Goal: Information Seeking & Learning: Learn about a topic

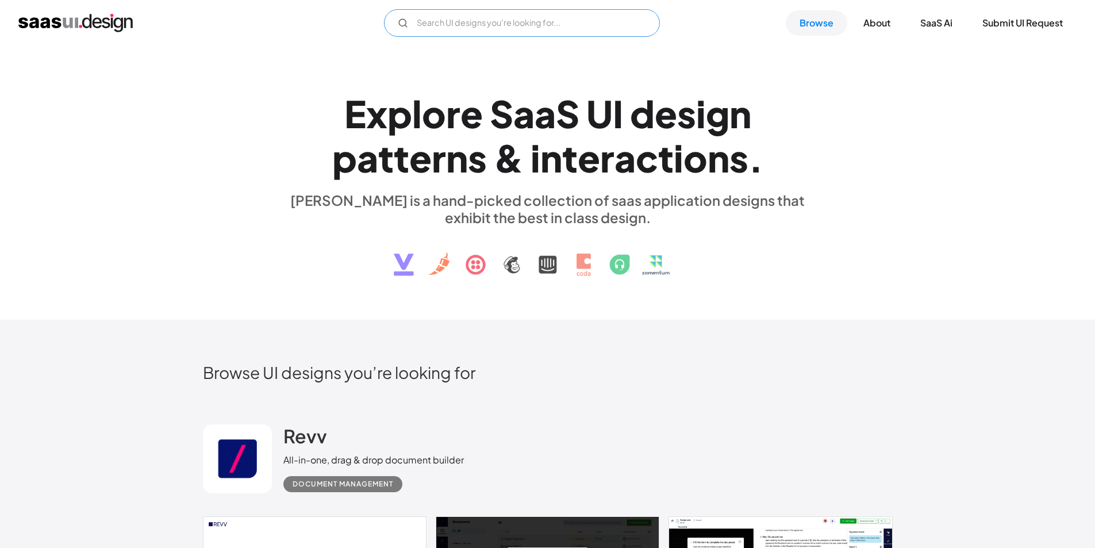
click at [595, 27] on input "Email Form" at bounding box center [522, 23] width 276 height 28
type input "w"
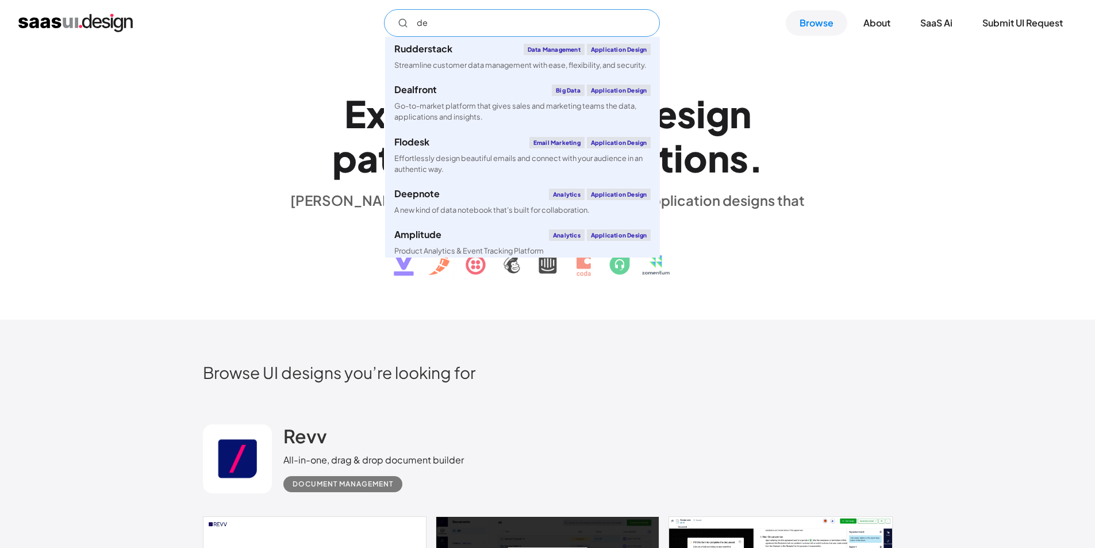
type input "d"
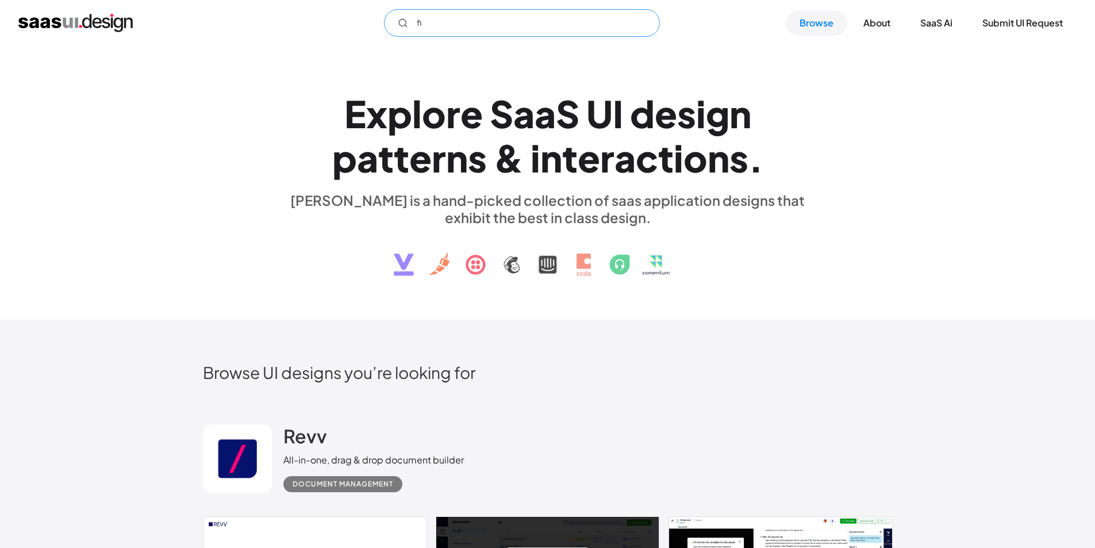
type input "f"
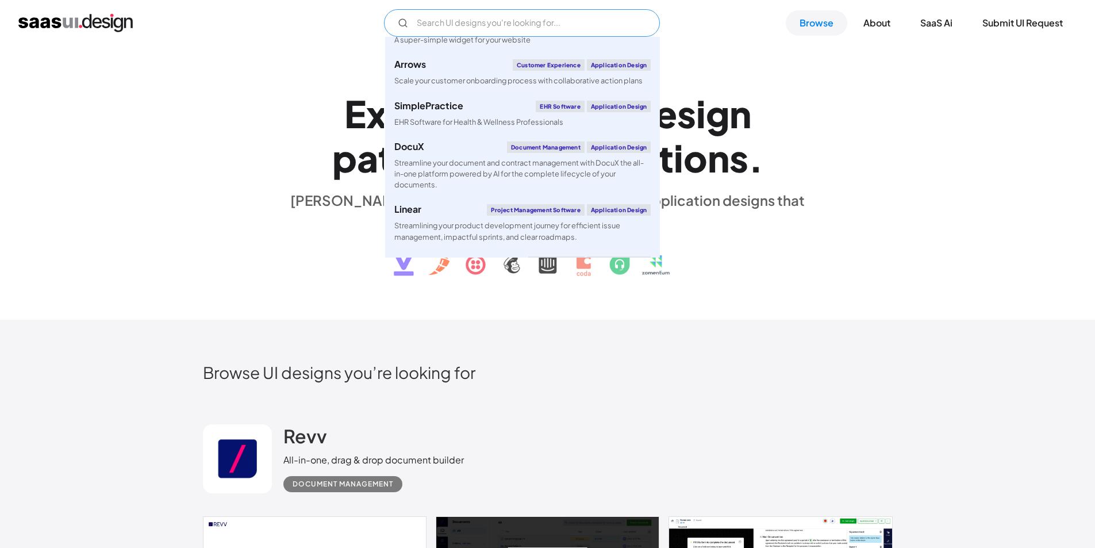
scroll to position [460, 0]
click at [843, 156] on div "E x p l o r e S a a S U I d e s i g n p a t t e r n s & i n t e r a c t i o n s…" at bounding box center [548, 183] width 690 height 206
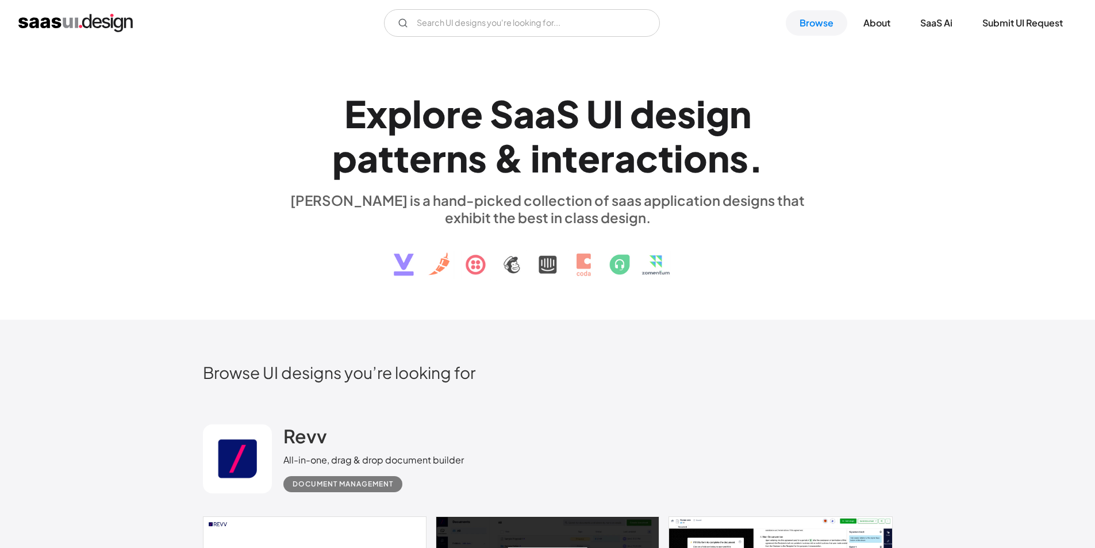
click at [532, 39] on div "V7 Labs Gen AI Application Design Best-in-class data labeling tool. GenAI Close…" at bounding box center [547, 23] width 1095 height 46
click at [548, 26] on input "Email Form" at bounding box center [522, 23] width 276 height 28
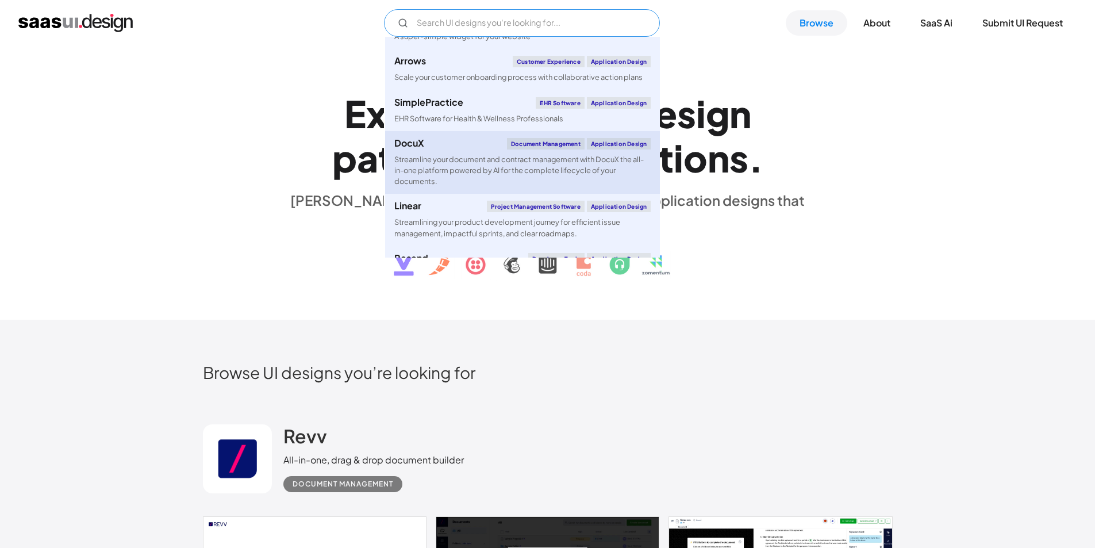
click at [482, 154] on div "Streamline your document and contract management with DocuX the all-in-one plat…" at bounding box center [522, 170] width 256 height 33
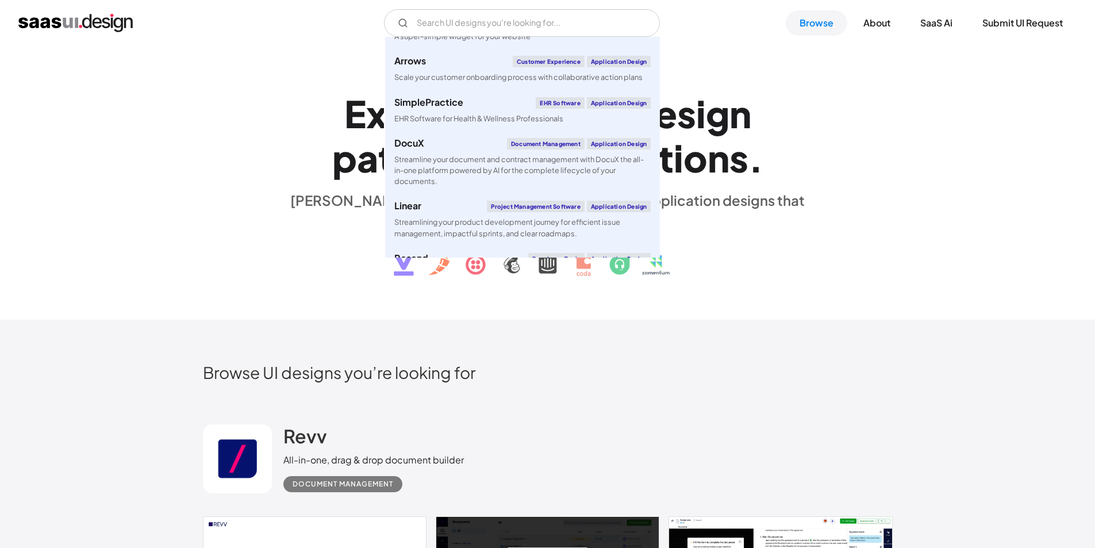
click at [262, 138] on div "E x p l o r e S a a S U I d e s i g n p a t t e r n s & i n t e r a c t i o n s…" at bounding box center [548, 183] width 690 height 206
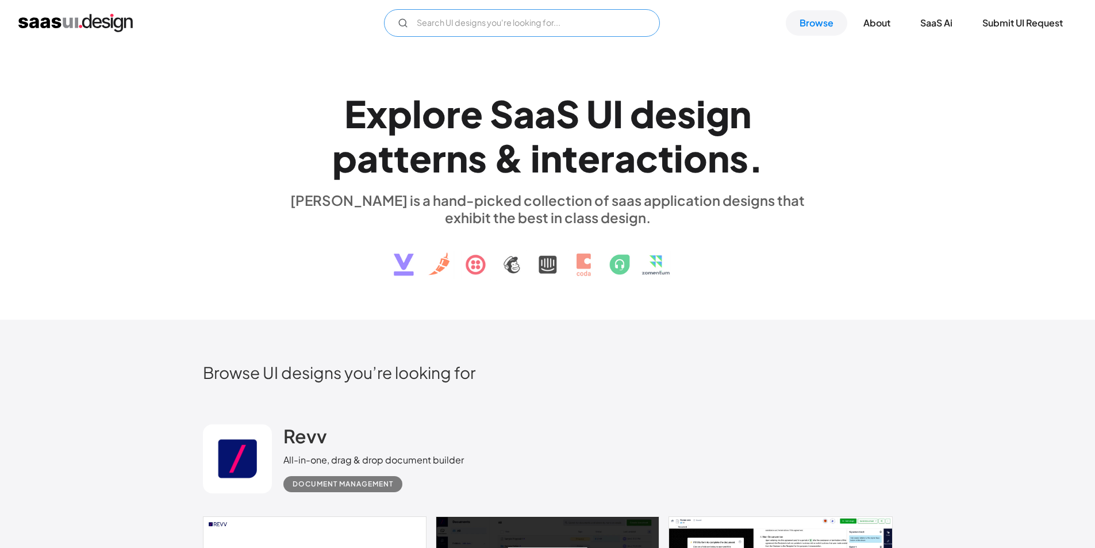
click at [470, 34] on input "Email Form" at bounding box center [522, 23] width 276 height 28
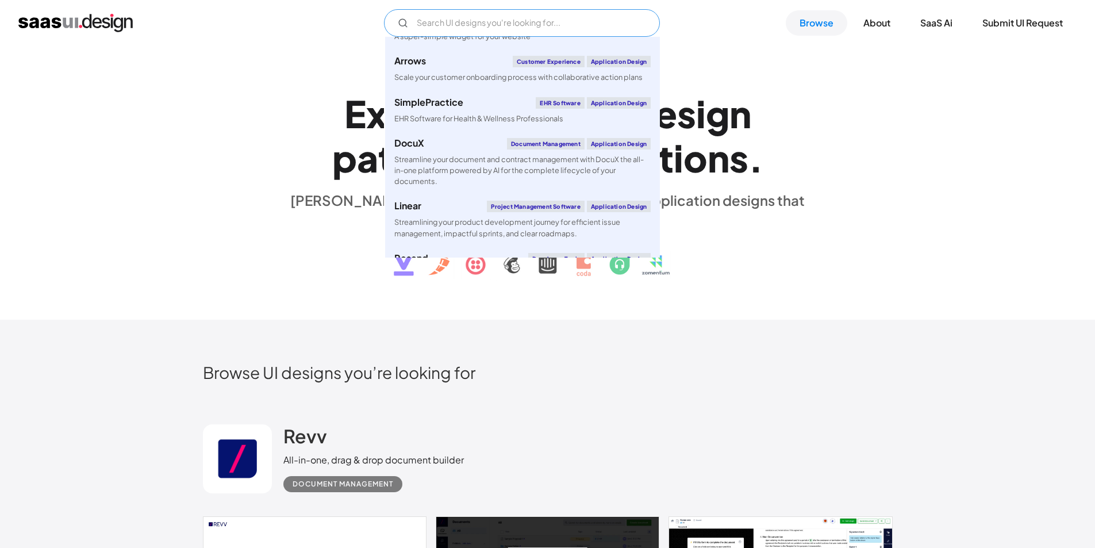
click at [470, 27] on input "Email Form" at bounding box center [522, 23] width 276 height 28
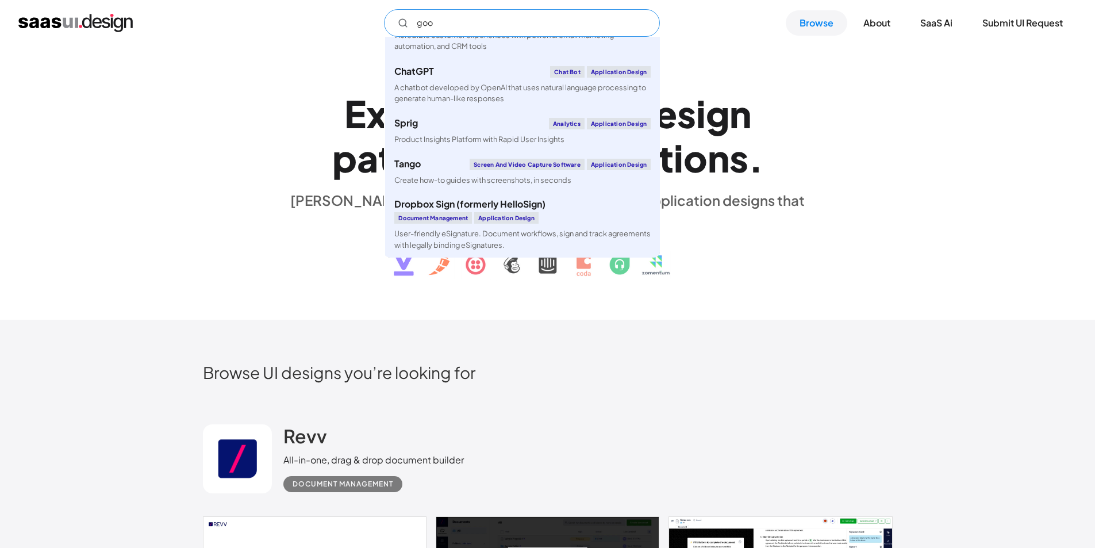
scroll to position [0, 0]
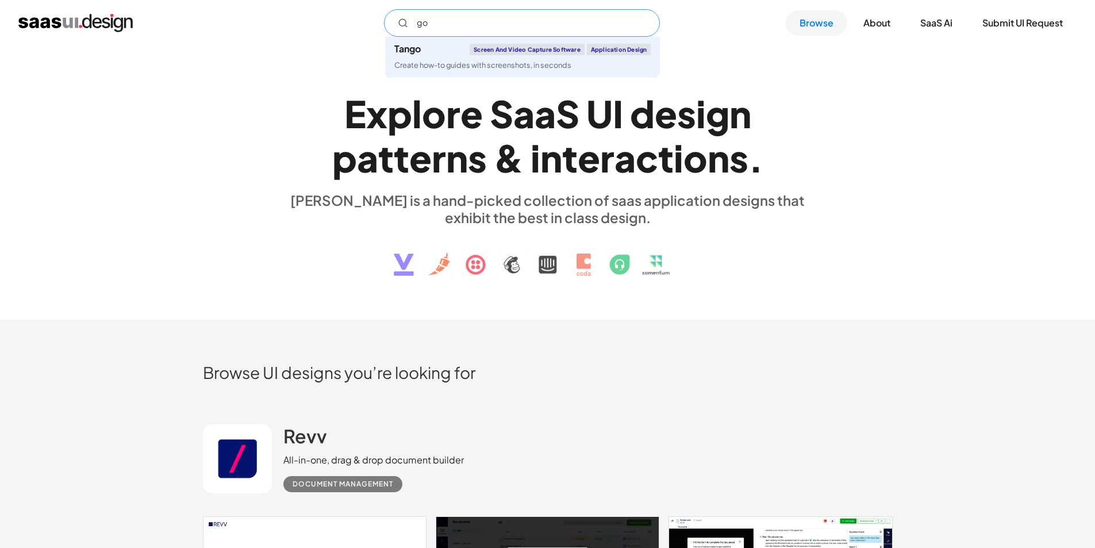
type input "g"
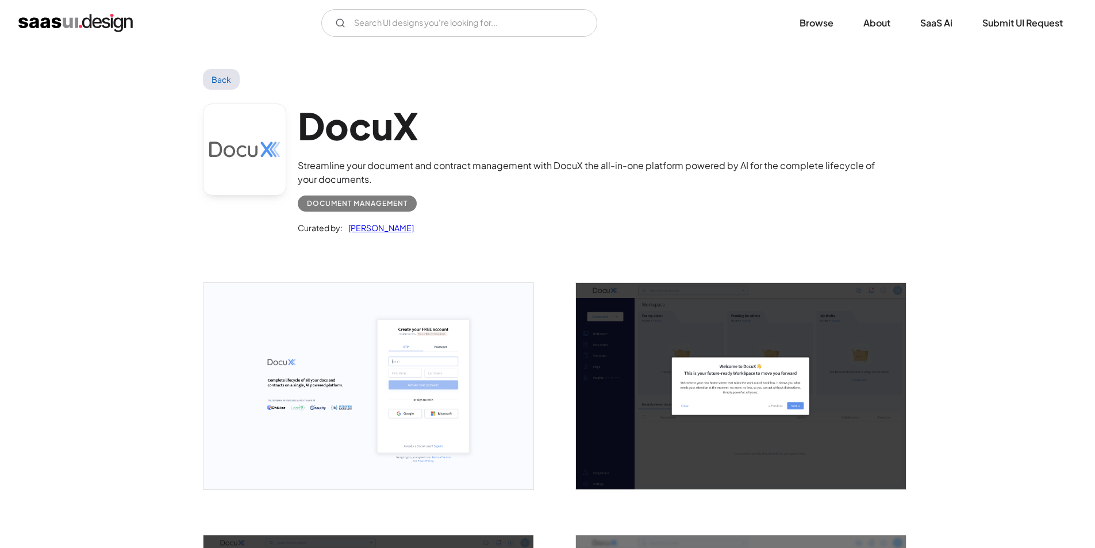
click at [427, 380] on img "open lightbox" at bounding box center [368, 386] width 330 height 206
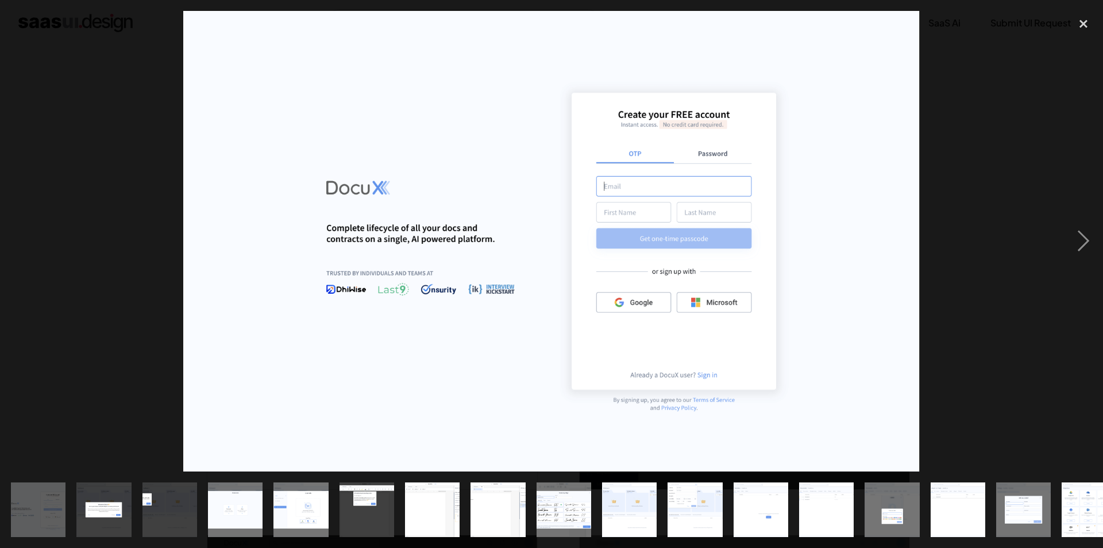
click at [579, 260] on img at bounding box center [551, 241] width 737 height 460
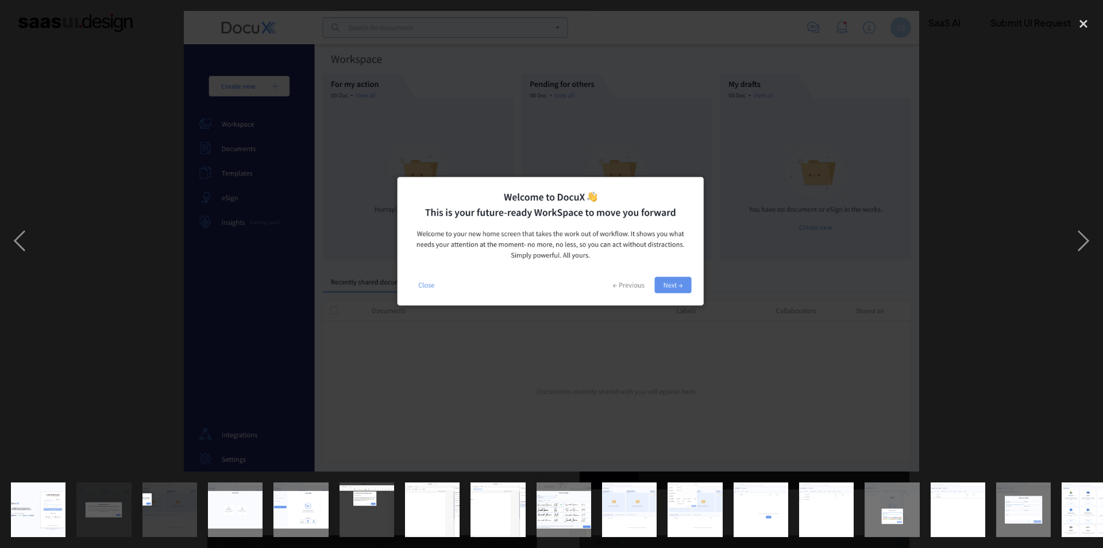
click at [815, 329] on img at bounding box center [552, 241] width 736 height 460
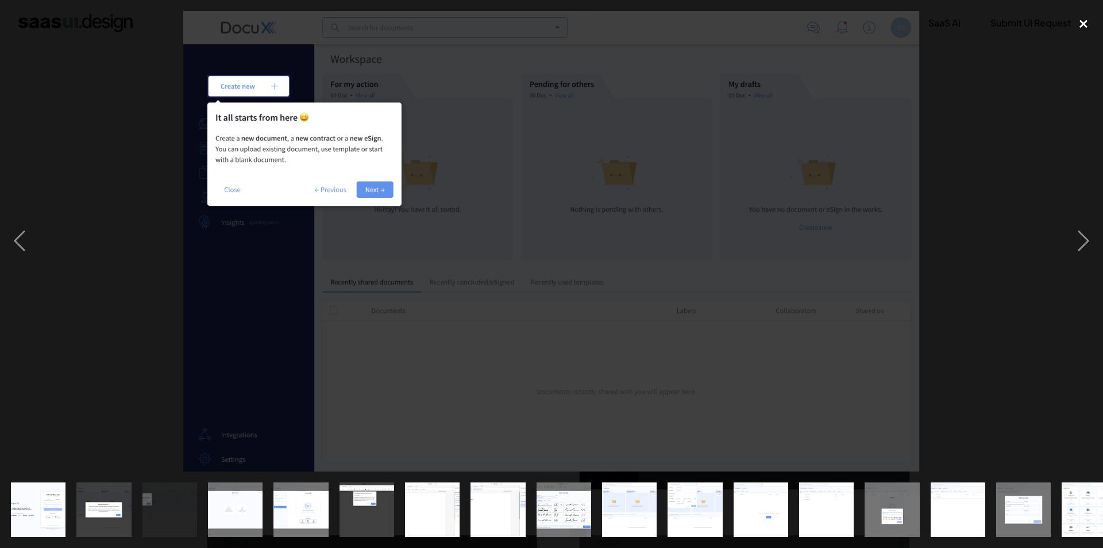
click at [1081, 28] on div "close lightbox" at bounding box center [1083, 23] width 39 height 25
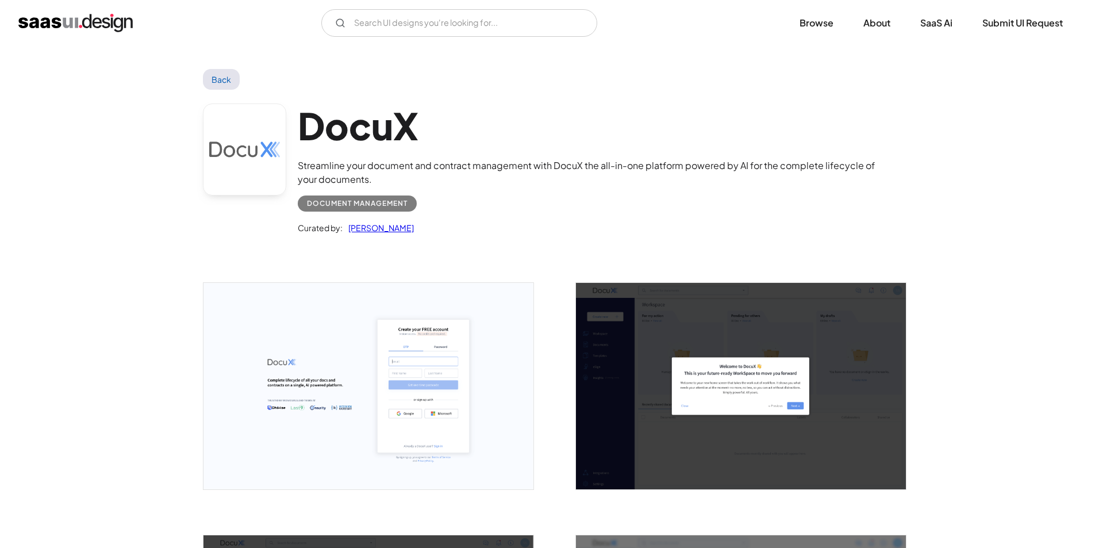
click at [393, 352] on img "open lightbox" at bounding box center [368, 386] width 330 height 206
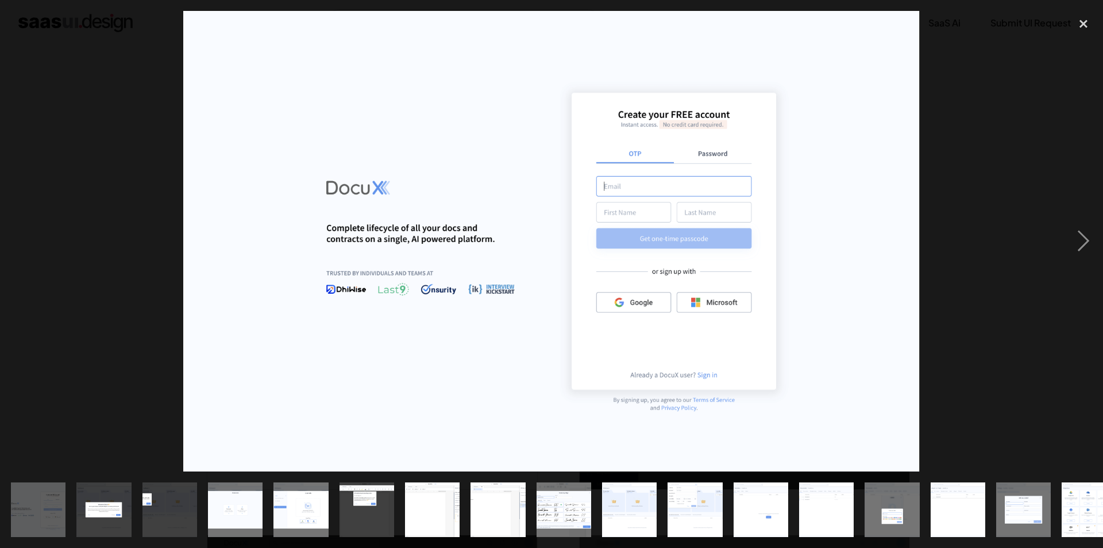
click at [560, 498] on img "show item 9 of 21" at bounding box center [564, 509] width 88 height 55
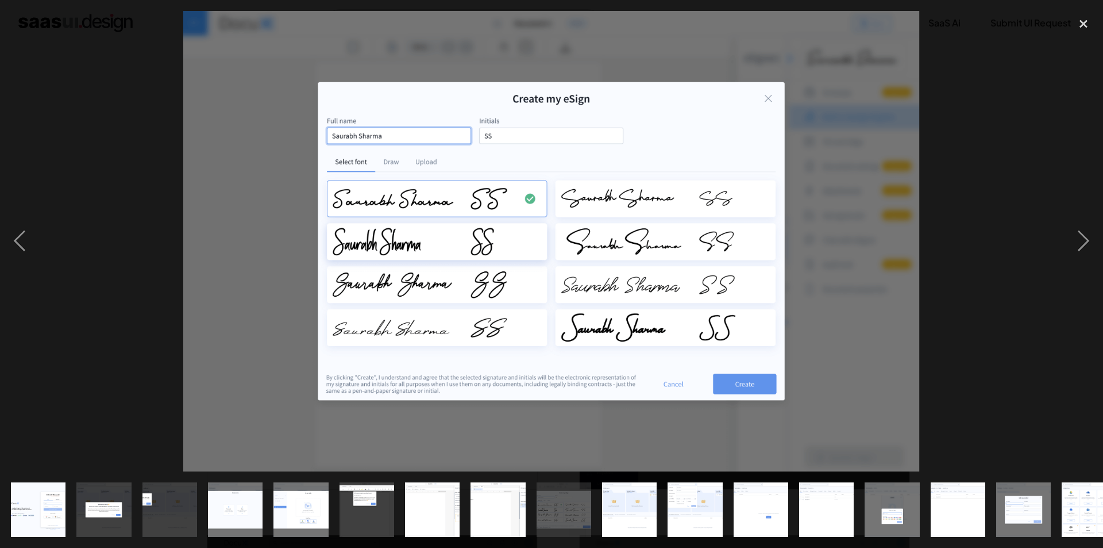
click at [618, 498] on img "show item 10 of 21" at bounding box center [629, 509] width 87 height 55
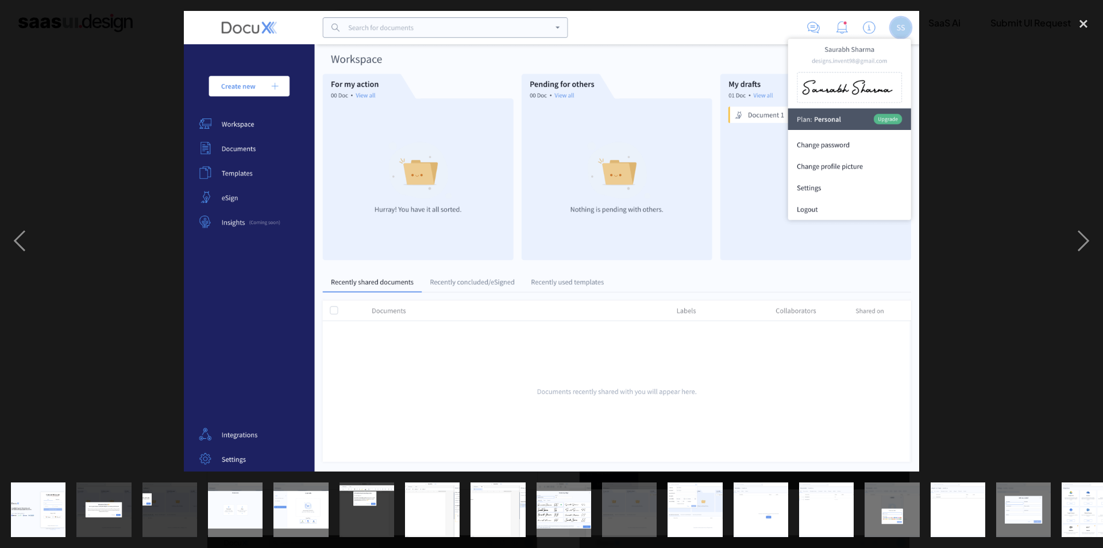
click at [687, 501] on img "show item 11 of 21" at bounding box center [696, 509] width 88 height 55
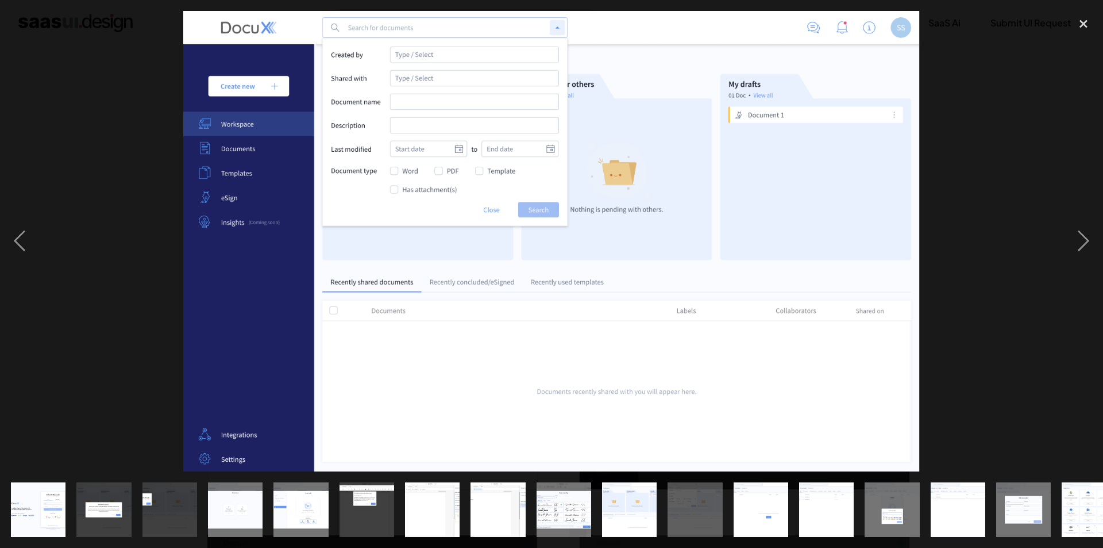
click at [486, 223] on img at bounding box center [551, 241] width 737 height 460
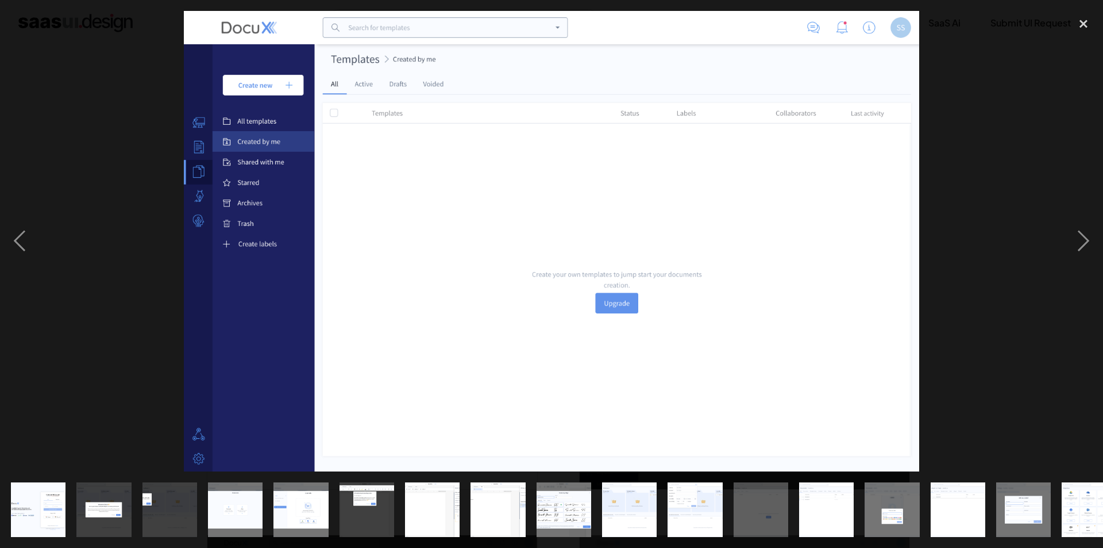
click at [561, 221] on img at bounding box center [552, 241] width 736 height 460
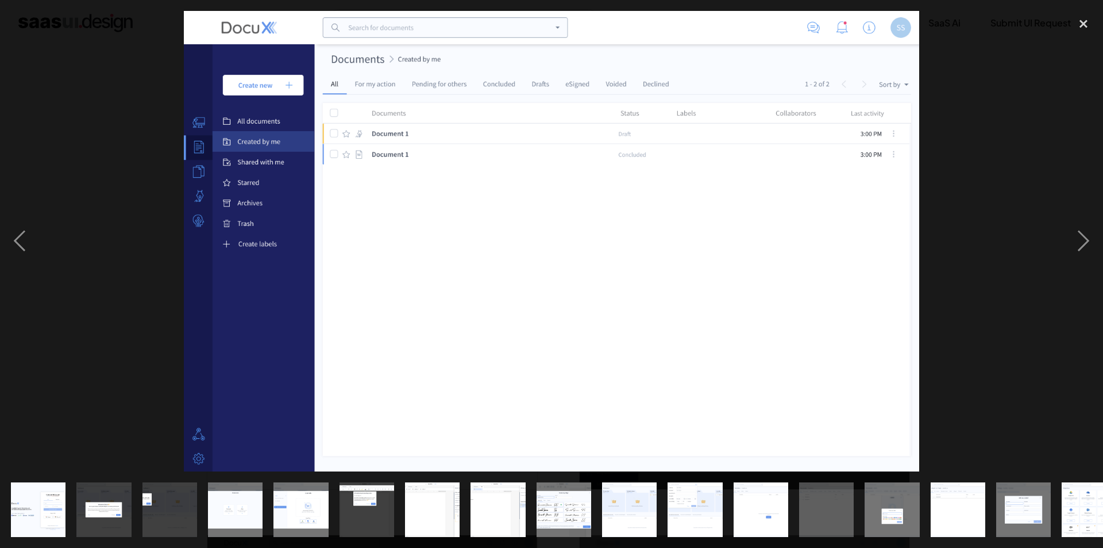
click at [582, 220] on img at bounding box center [552, 241] width 736 height 460
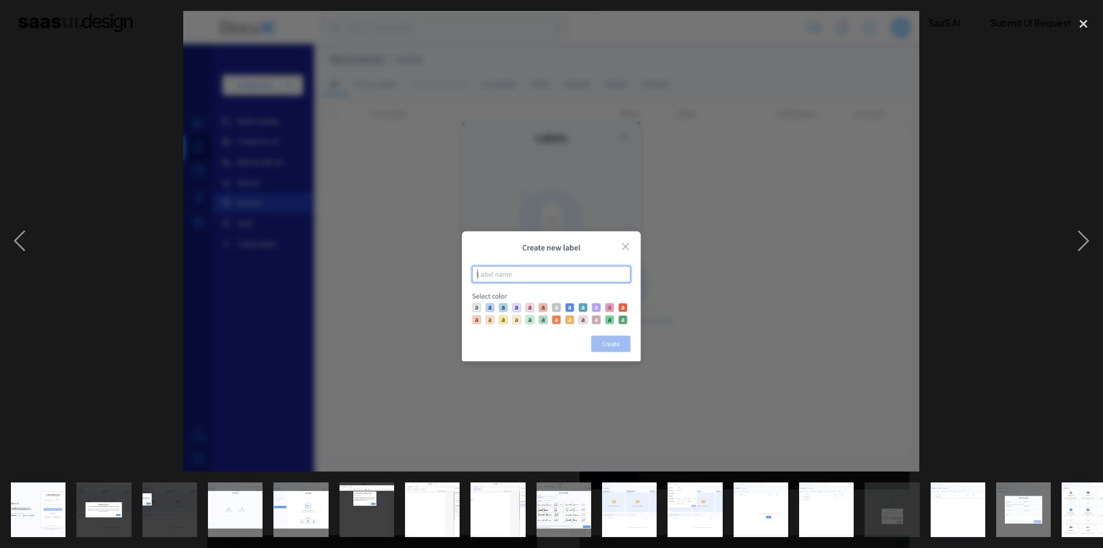
click at [582, 220] on img at bounding box center [551, 241] width 737 height 460
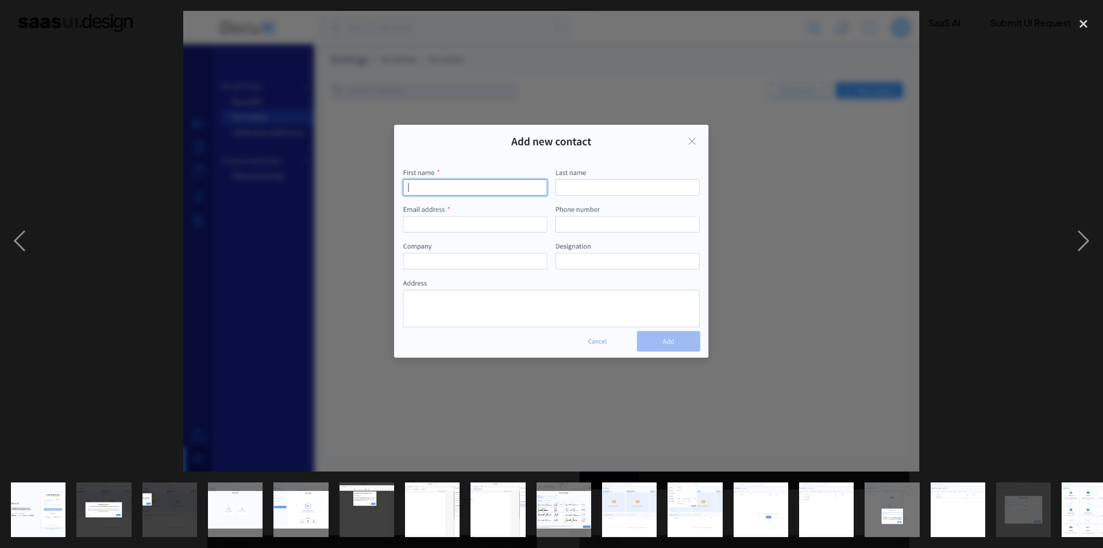
click at [582, 220] on img at bounding box center [551, 241] width 737 height 460
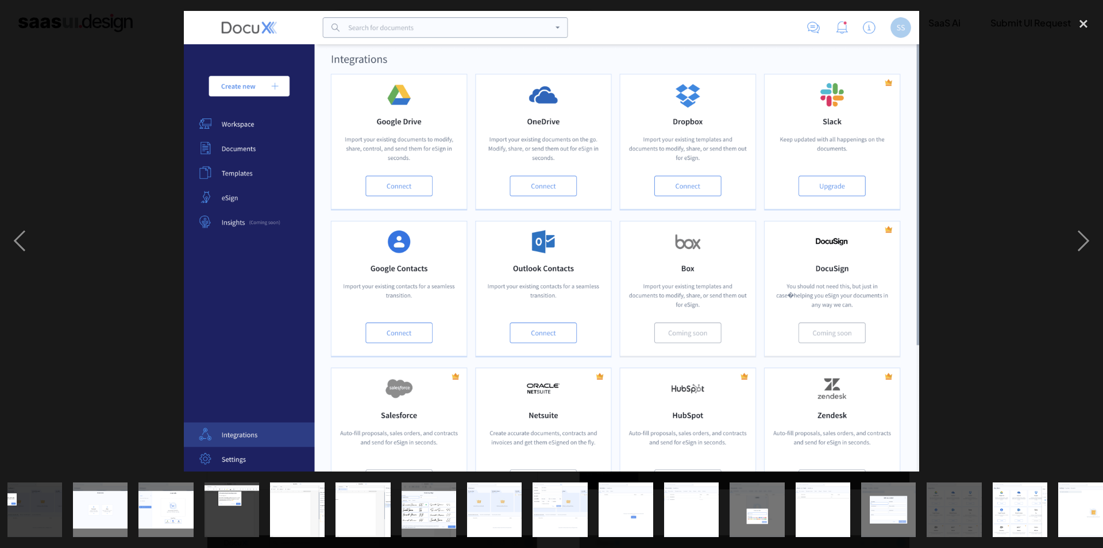
click at [582, 220] on img at bounding box center [552, 241] width 736 height 460
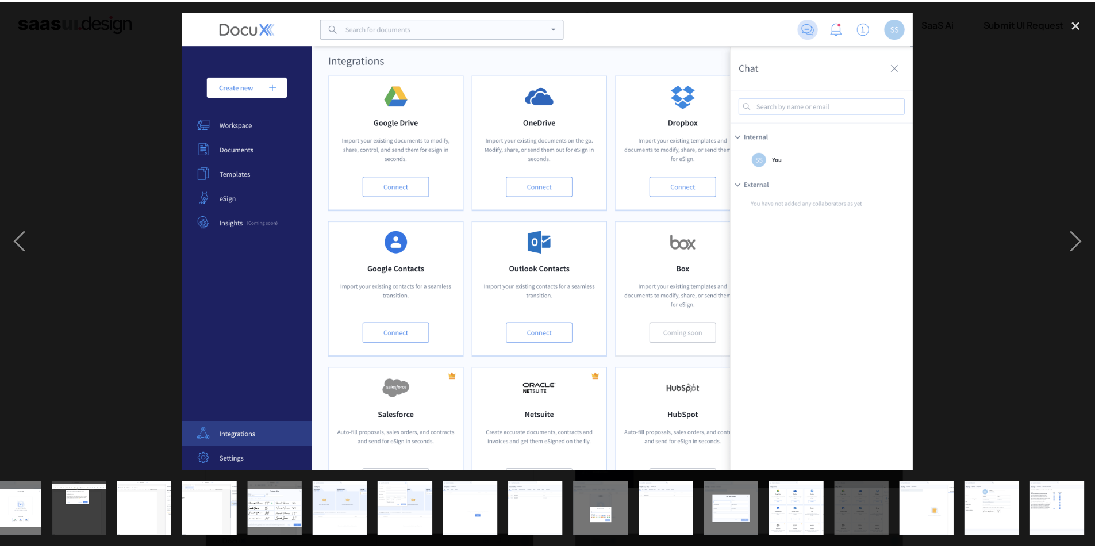
scroll to position [0, 287]
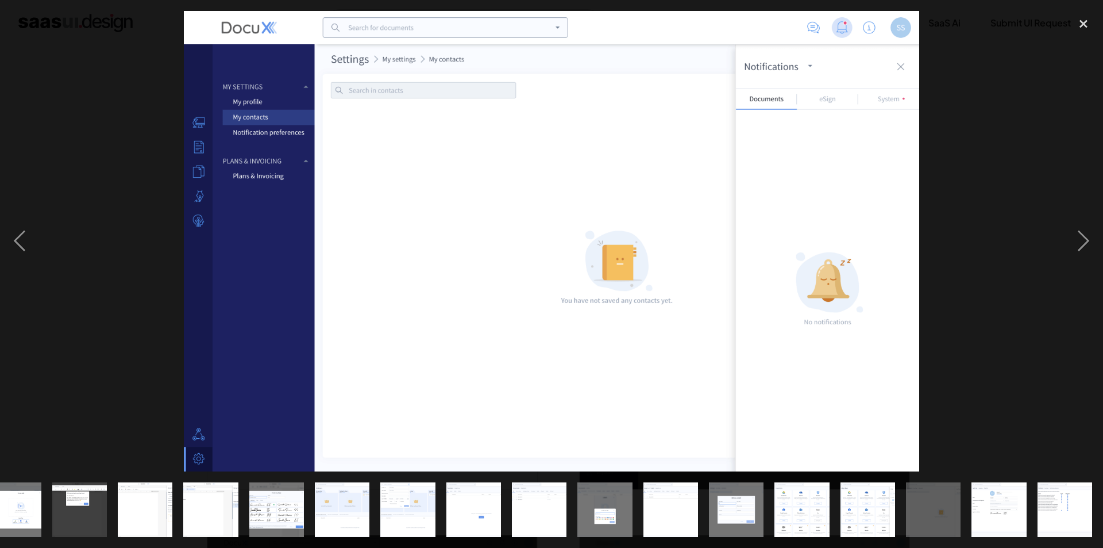
drag, startPoint x: 756, startPoint y: 253, endPoint x: 410, endPoint y: 252, distance: 345.4
click at [1082, 27] on div "close lightbox" at bounding box center [1083, 23] width 39 height 25
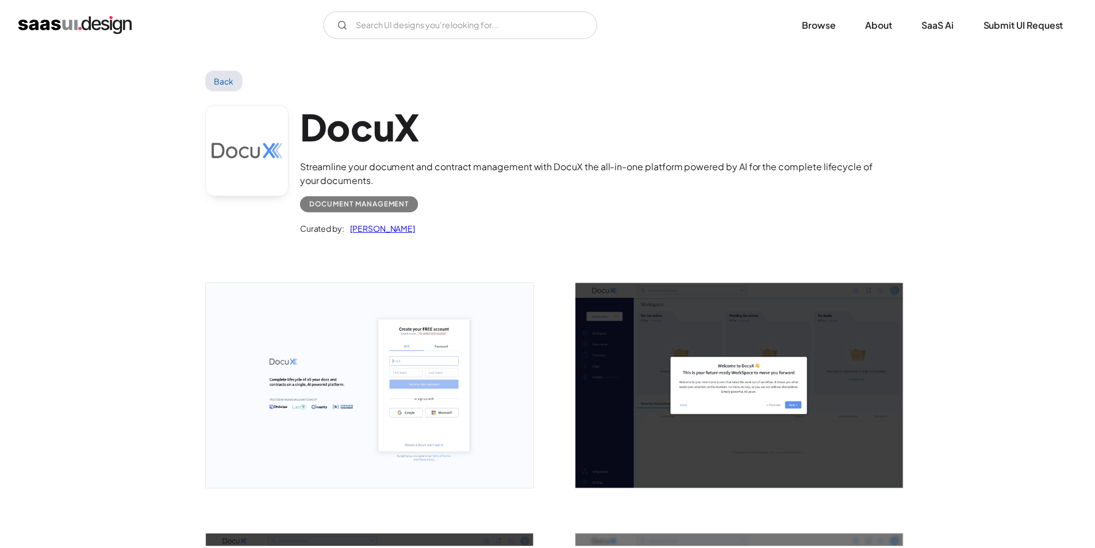
scroll to position [0, 0]
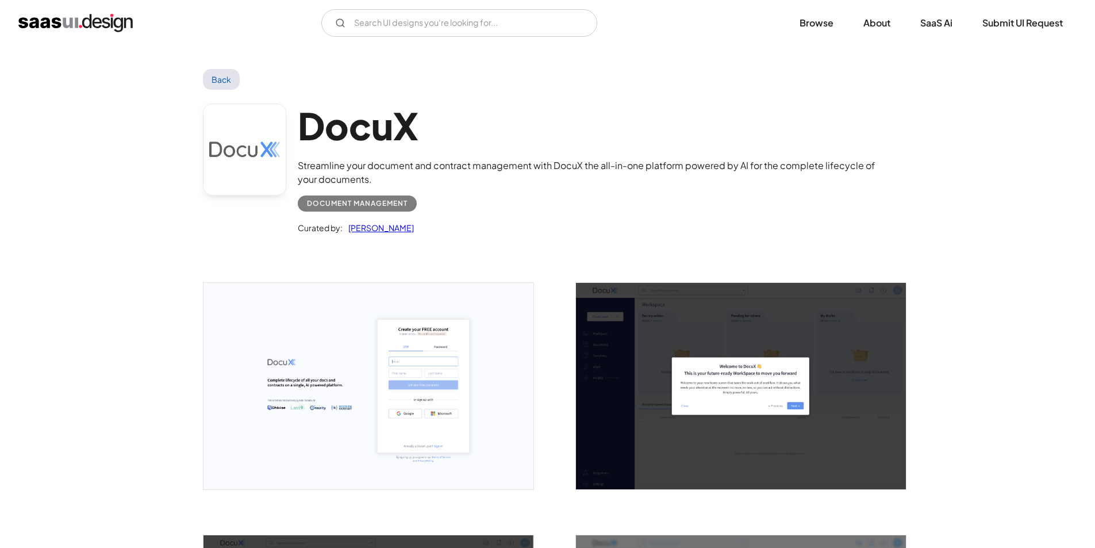
click at [784, 348] on img "open lightbox" at bounding box center [741, 386] width 330 height 206
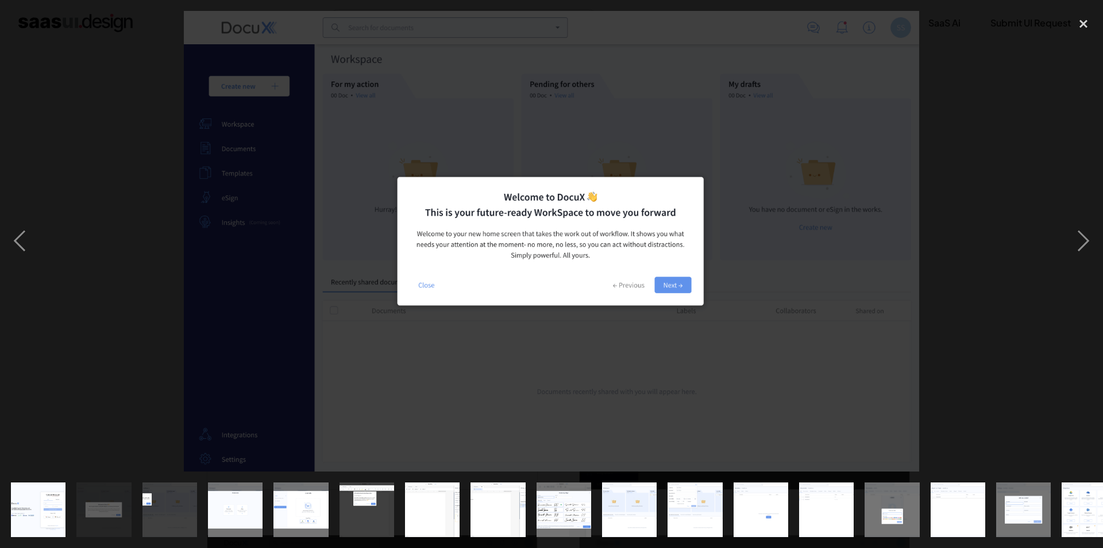
click at [1014, 269] on div at bounding box center [551, 241] width 1103 height 460
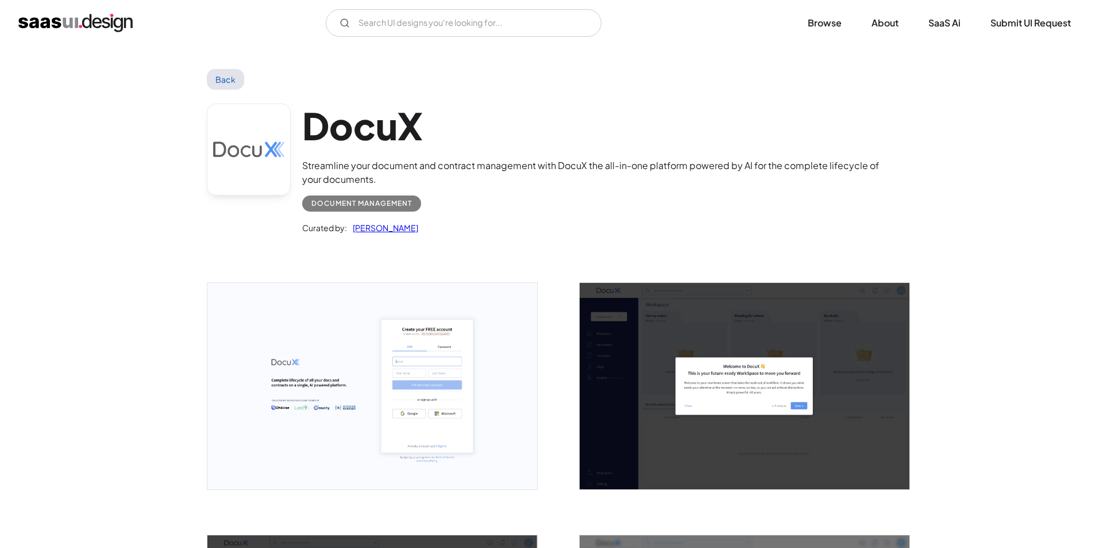
click at [1014, 269] on div at bounding box center [551, 241] width 1103 height 460
